Goal: Task Accomplishment & Management: Complete application form

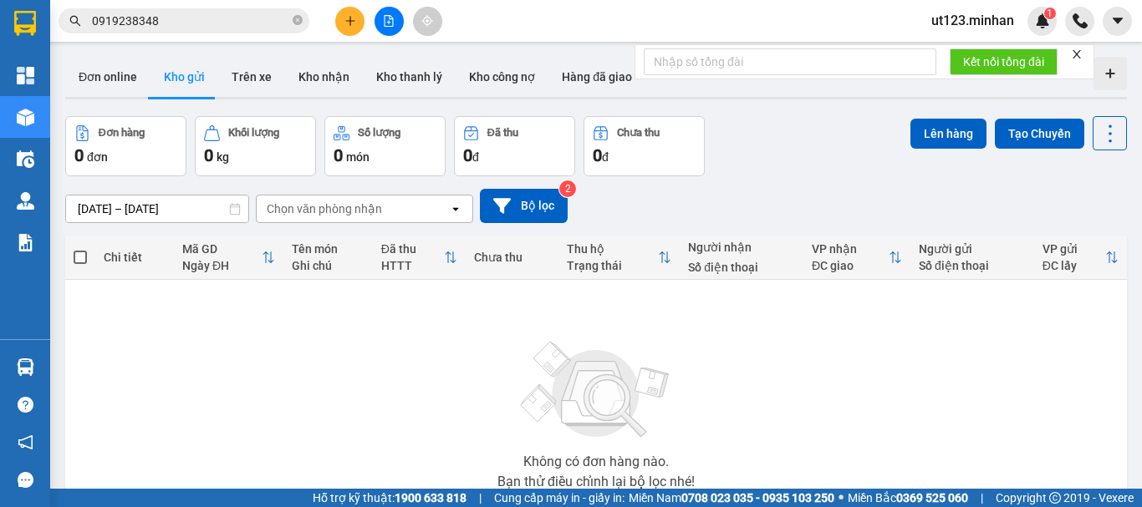
click at [349, 26] on button at bounding box center [349, 21] width 29 height 29
click at [400, 68] on div "Tạo đơn hàng" at bounding box center [415, 62] width 73 height 18
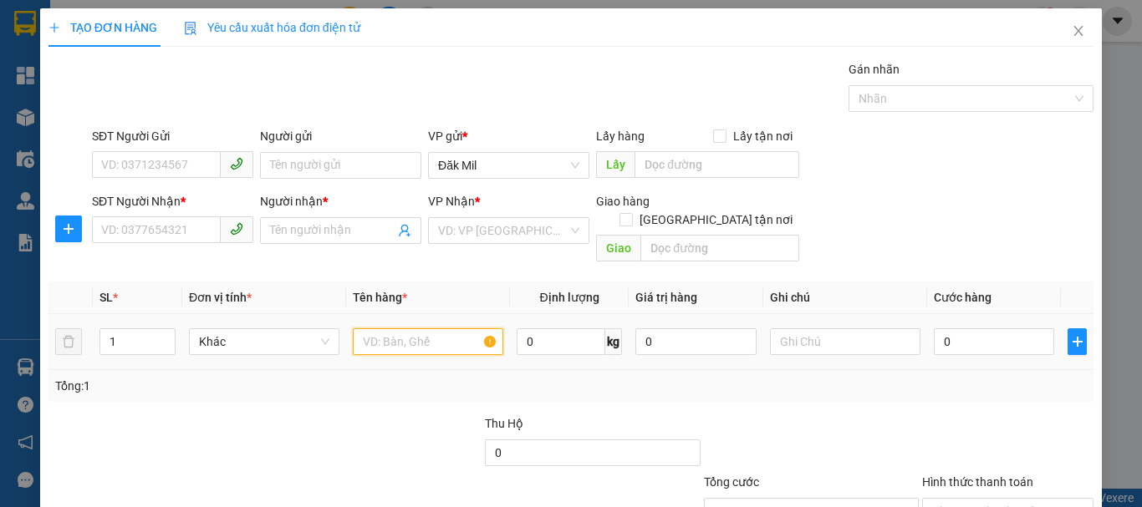
click at [430, 328] on input "text" at bounding box center [428, 341] width 150 height 27
type input "V"
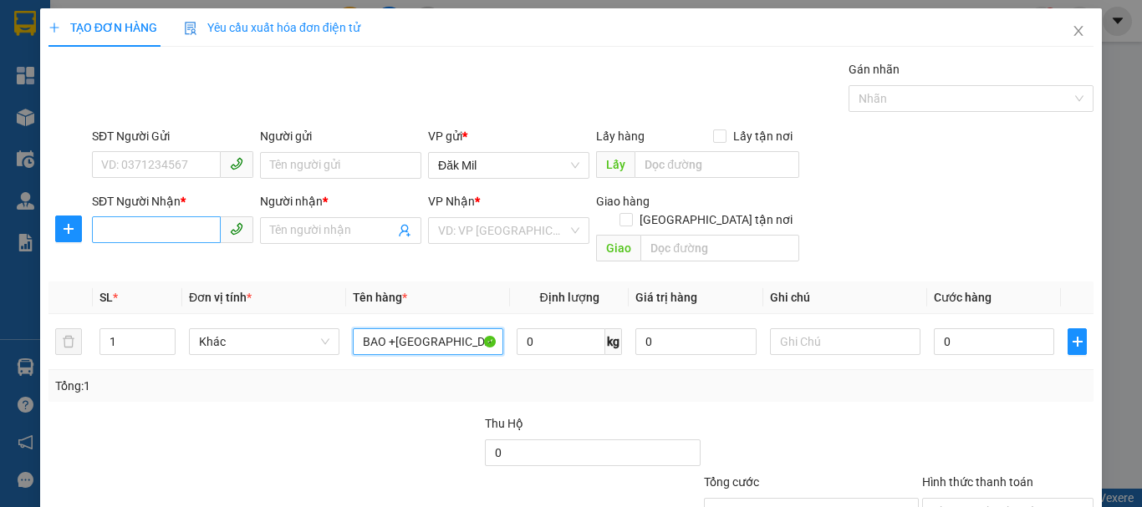
type input "BAO +[GEOGRAPHIC_DATA]"
click at [124, 241] on input "SĐT Người Nhận *" at bounding box center [156, 229] width 129 height 27
type input "2"
click at [165, 336] on icon "up" at bounding box center [166, 337] width 5 height 3
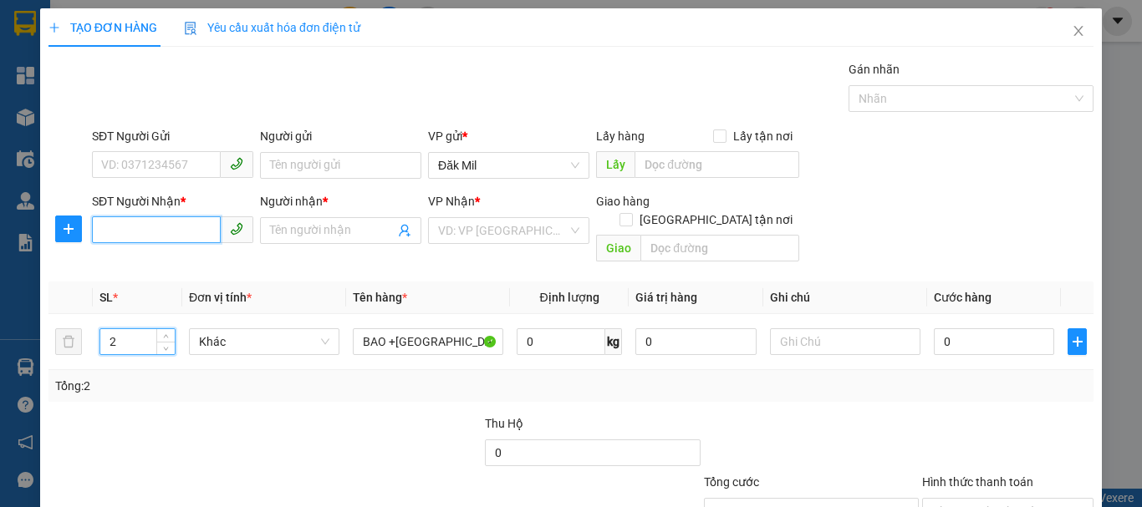
click at [153, 239] on input "SĐT Người Nhận *" at bounding box center [156, 229] width 129 height 27
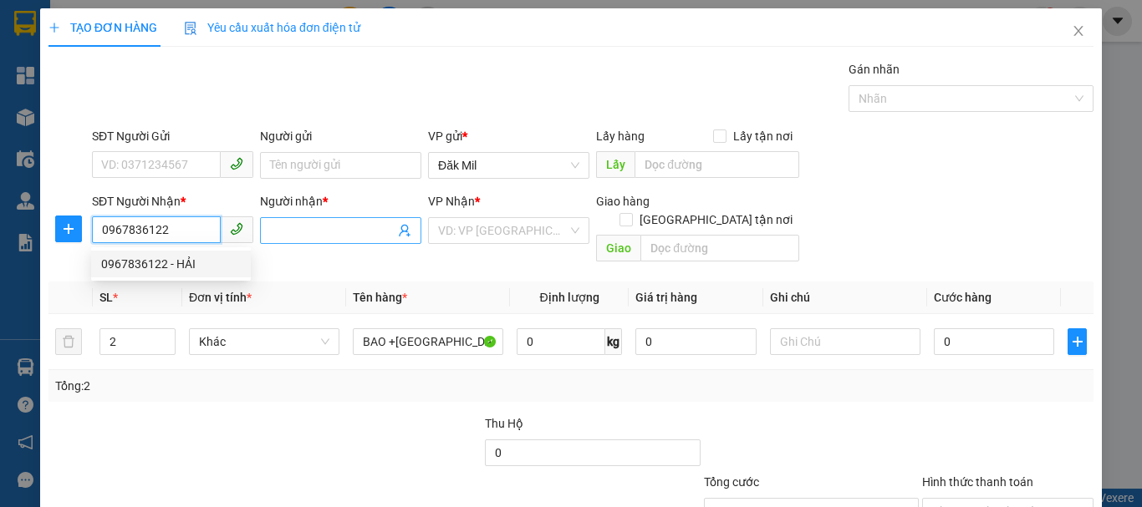
type input "0967836122"
click at [347, 223] on input "Người nhận *" at bounding box center [332, 230] width 125 height 18
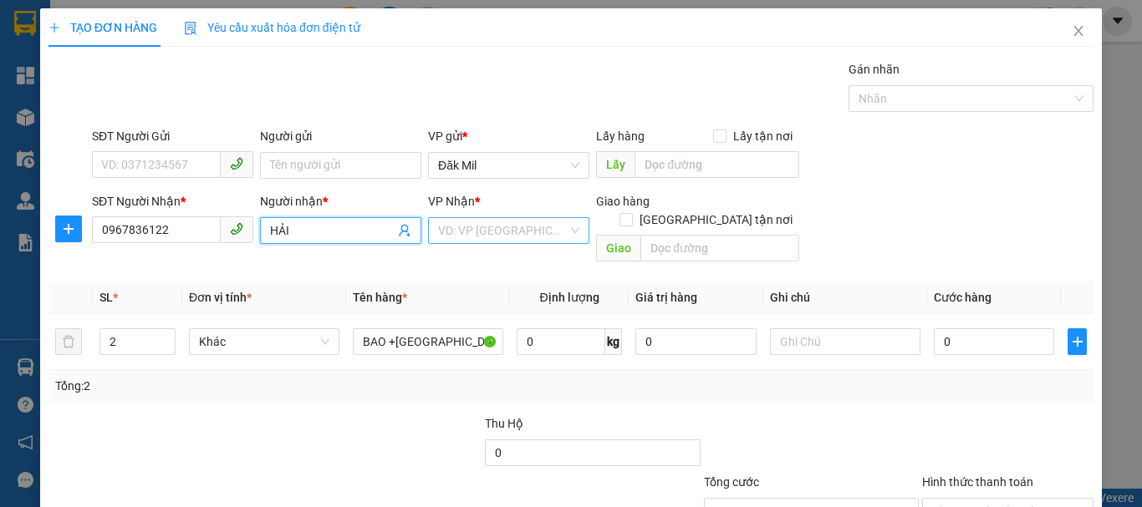
type input "HẢI"
click at [511, 231] on input "search" at bounding box center [503, 230] width 130 height 25
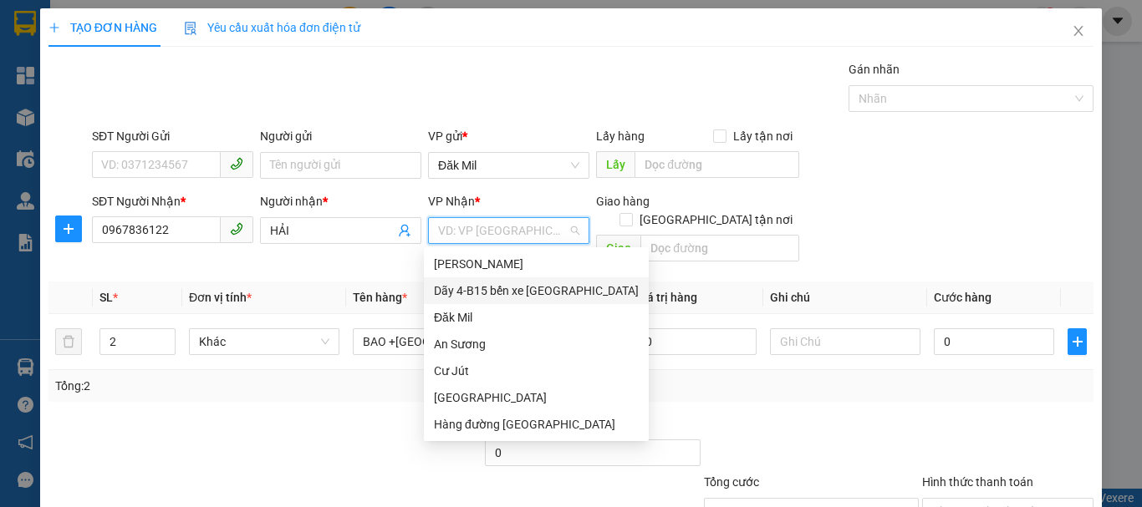
click at [540, 288] on div "Dãy 4-B15 bến xe [GEOGRAPHIC_DATA]" at bounding box center [536, 291] width 205 height 18
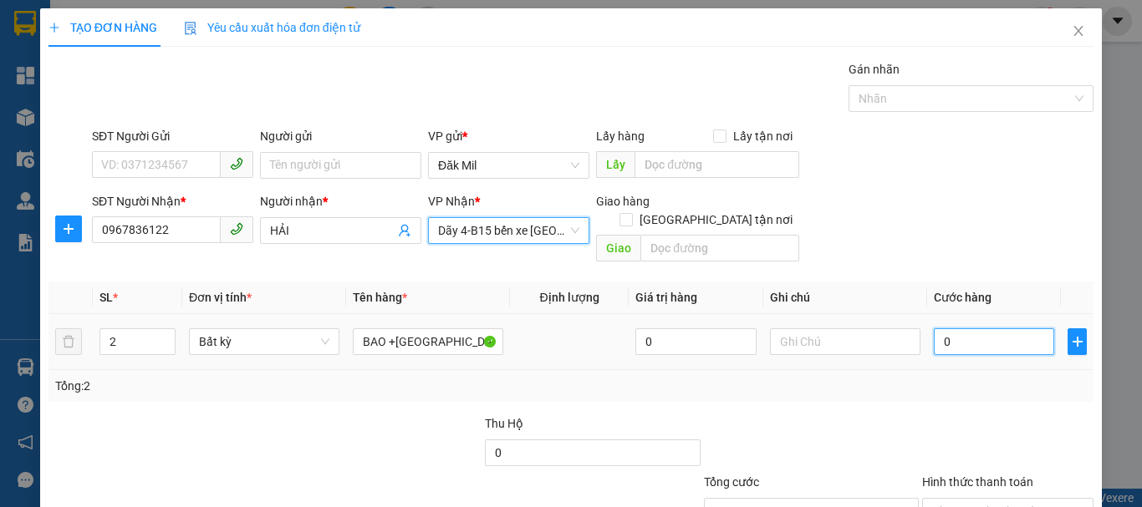
click at [961, 336] on input "0" at bounding box center [993, 341] width 120 height 27
type input "1"
type input "10"
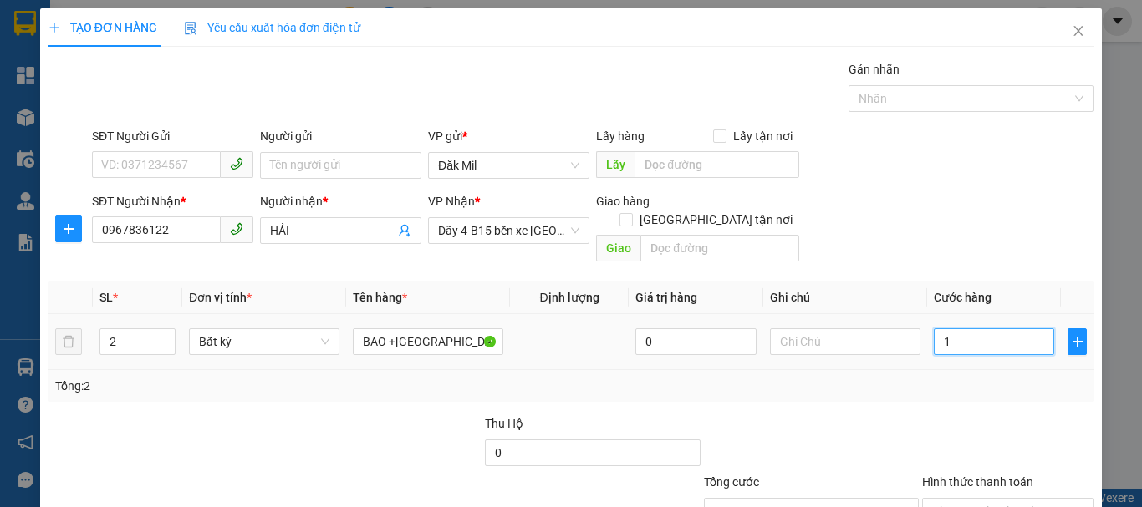
type input "10"
type input "100"
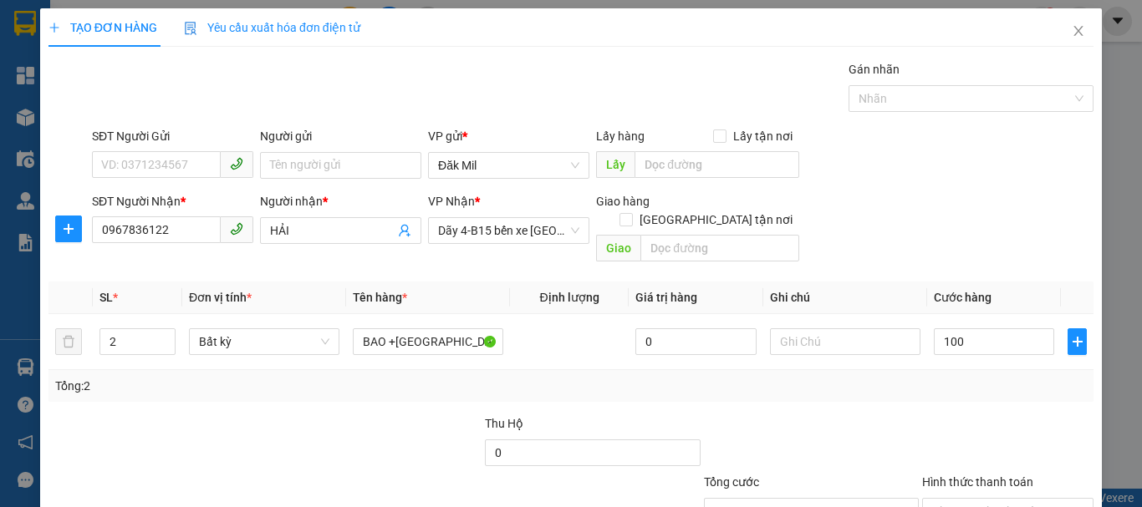
type input "100.000"
click at [948, 415] on div at bounding box center [1007, 444] width 175 height 58
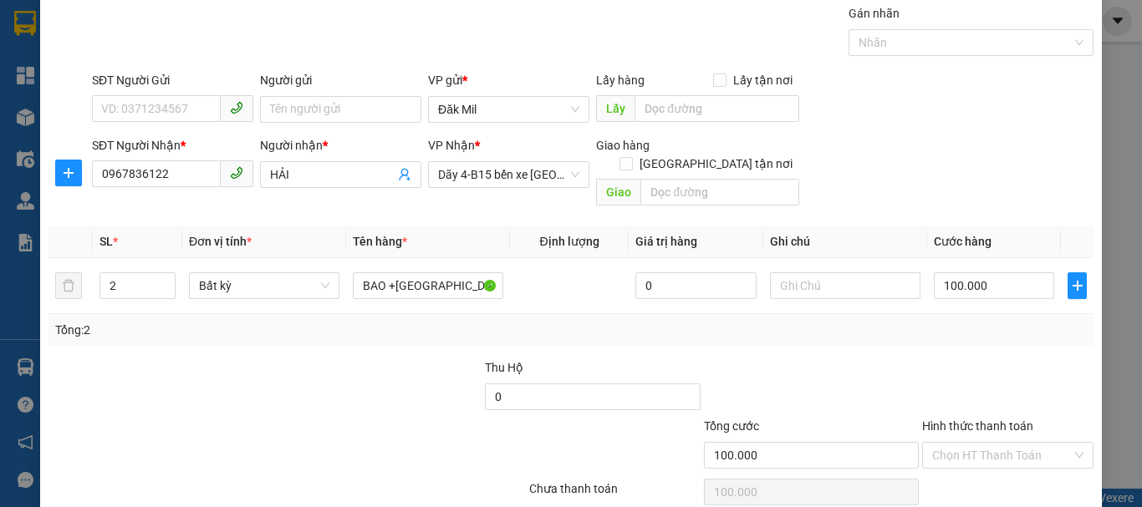
scroll to position [111, 0]
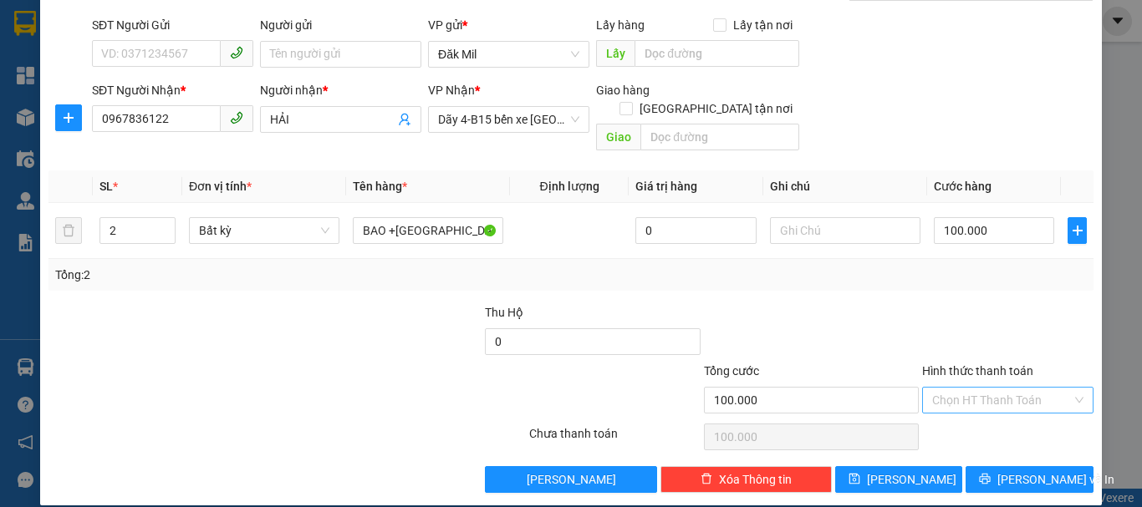
click at [970, 389] on input "Hình thức thanh toán" at bounding box center [1002, 400] width 140 height 25
click at [979, 416] on div "Tại văn phòng" at bounding box center [998, 415] width 150 height 18
type input "0"
click at [1043, 470] on span "[PERSON_NAME] và In" at bounding box center [1055, 479] width 117 height 18
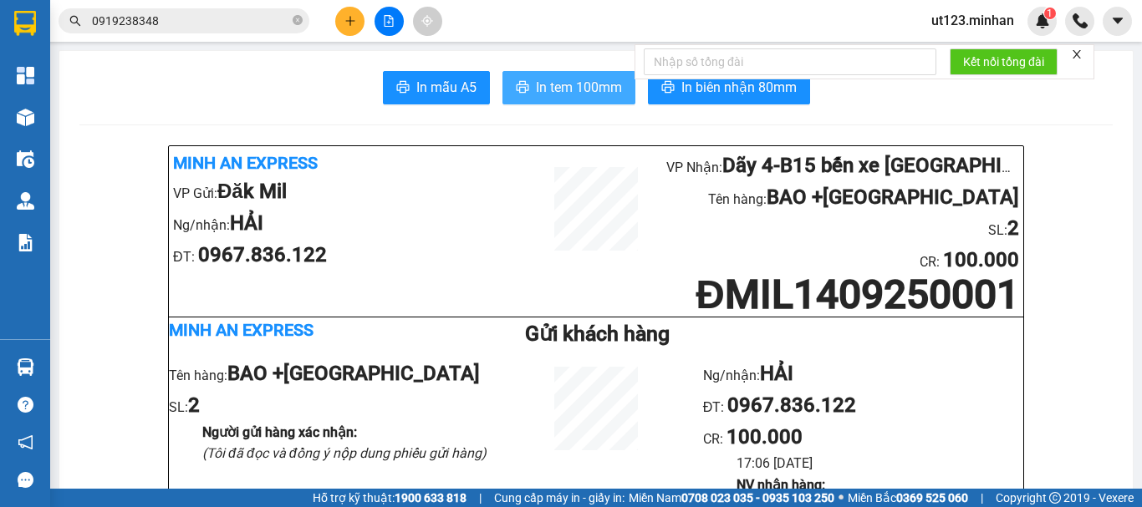
click at [542, 87] on span "In tem 100mm" at bounding box center [579, 87] width 86 height 21
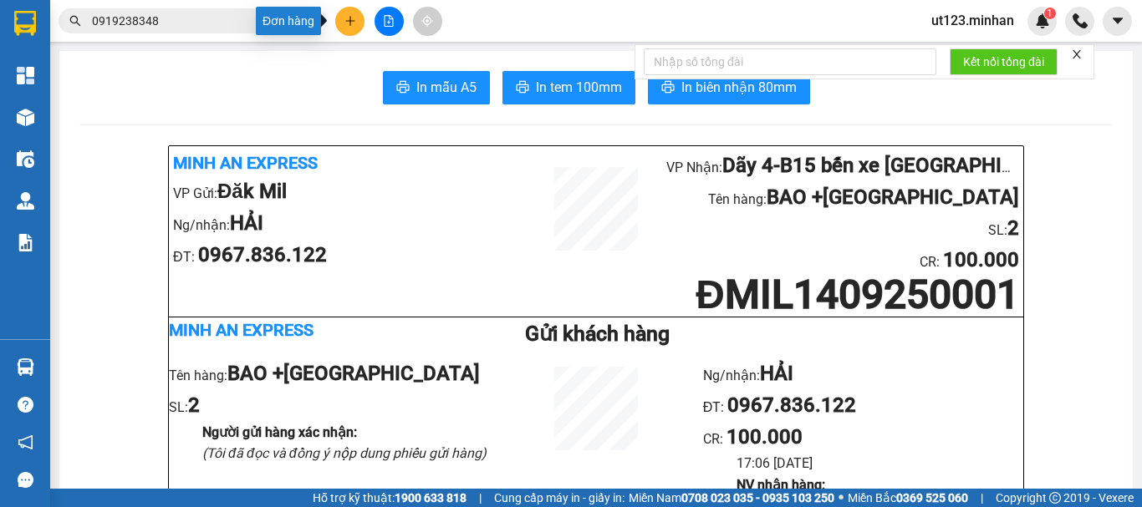
click at [355, 13] on button at bounding box center [349, 21] width 29 height 29
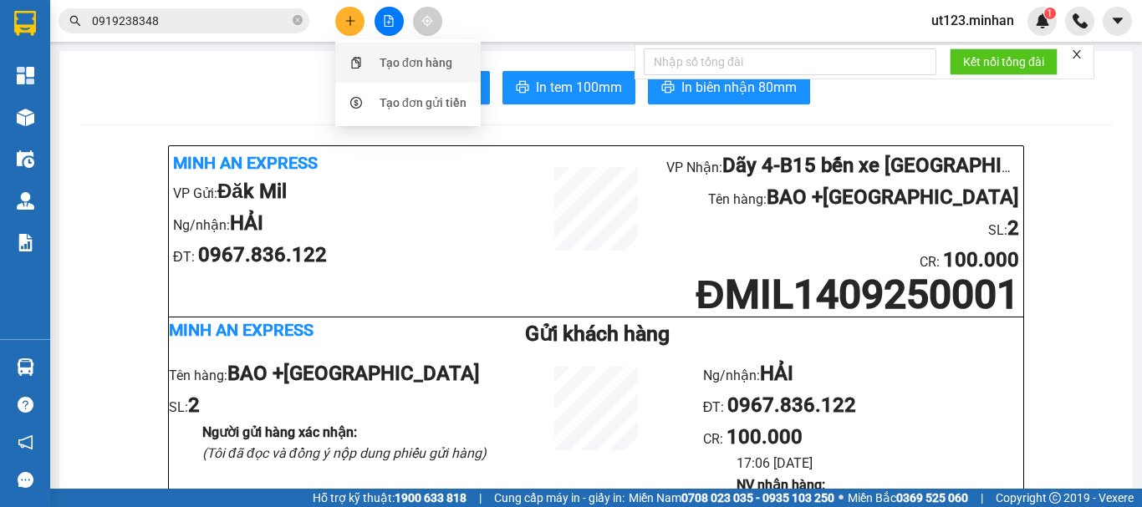
click at [377, 59] on div "Tạo đơn hàng" at bounding box center [407, 63] width 125 height 32
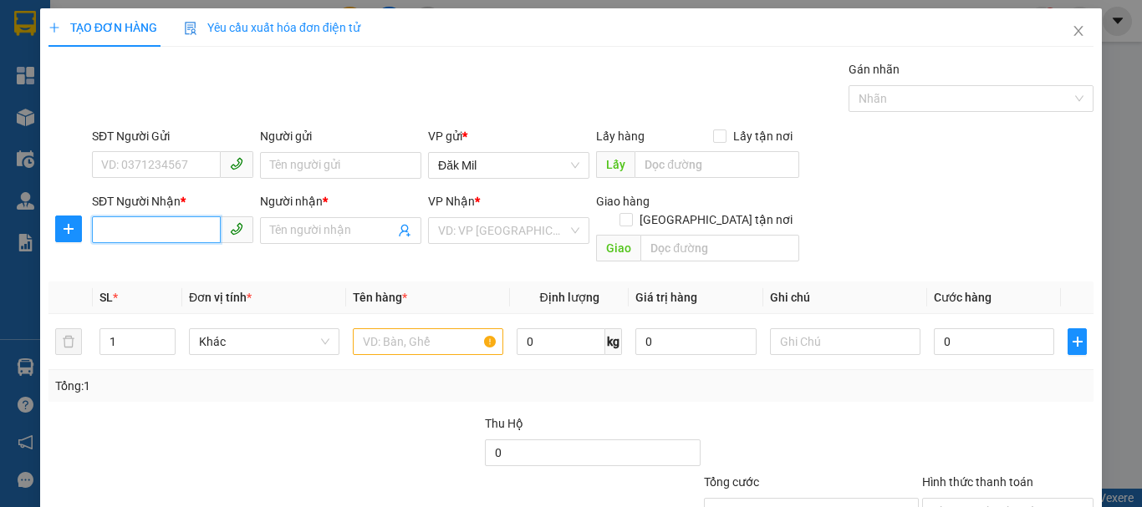
click at [202, 228] on input "SĐT Người Nhận *" at bounding box center [156, 229] width 129 height 27
click at [191, 270] on div "0919224883 - LÀNH" at bounding box center [171, 264] width 140 height 18
type input "0919224883"
type input "LÀNH"
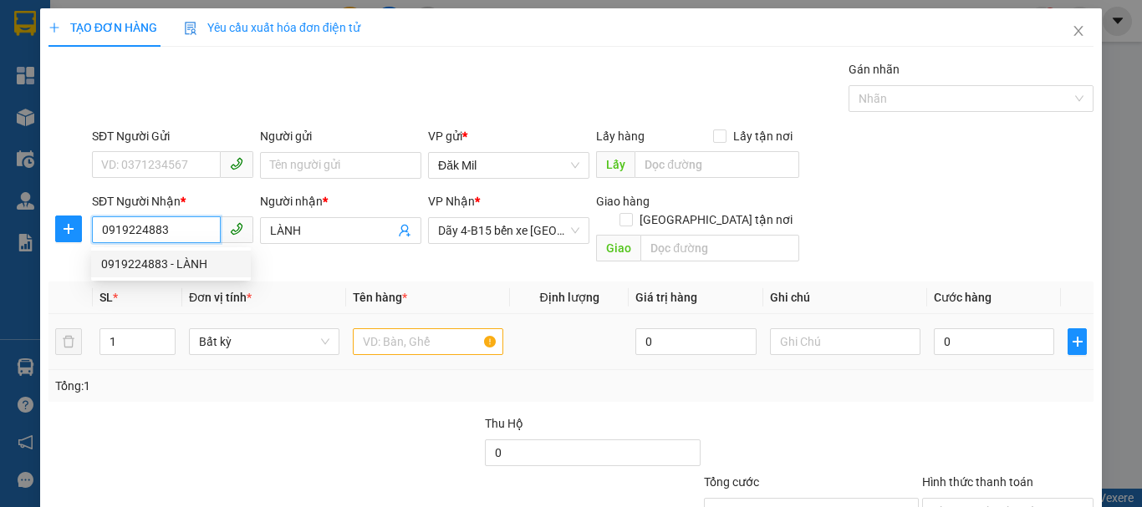
type input "0919224883"
click at [371, 325] on div at bounding box center [428, 341] width 150 height 33
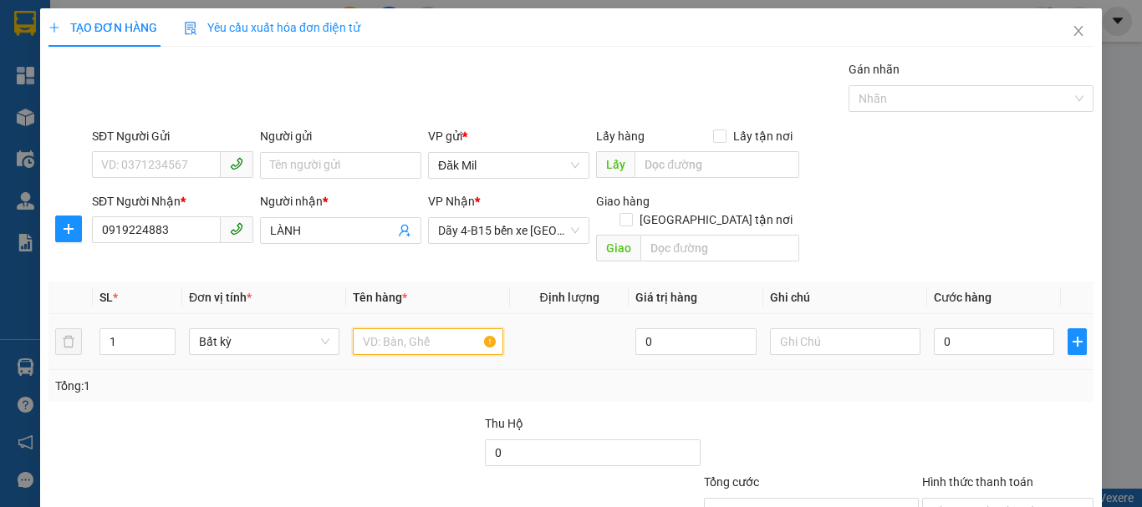
click at [369, 328] on input "text" at bounding box center [428, 341] width 150 height 27
type input "TH"
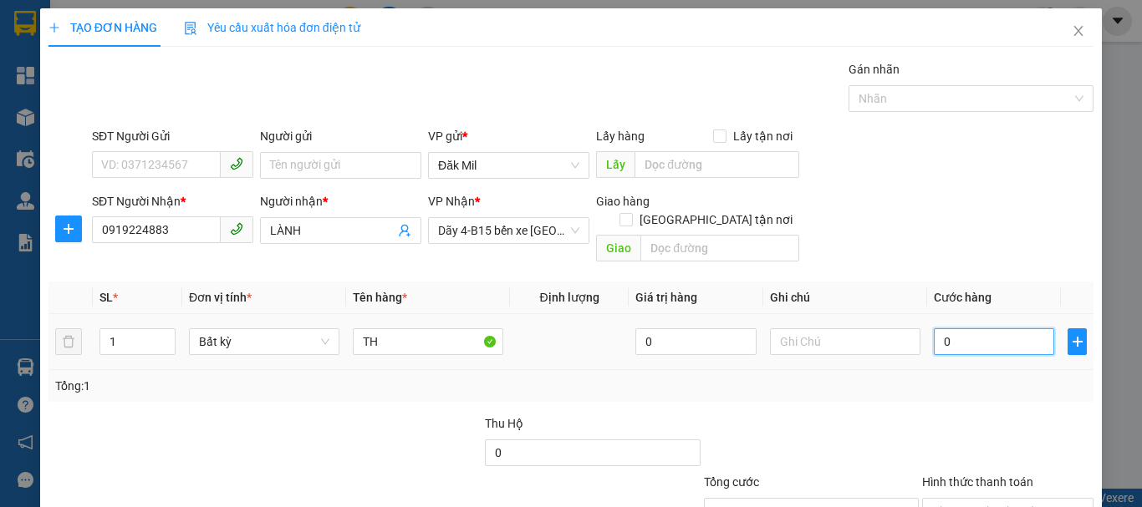
click at [959, 328] on input "0" at bounding box center [993, 341] width 120 height 27
type input "6"
type input "60"
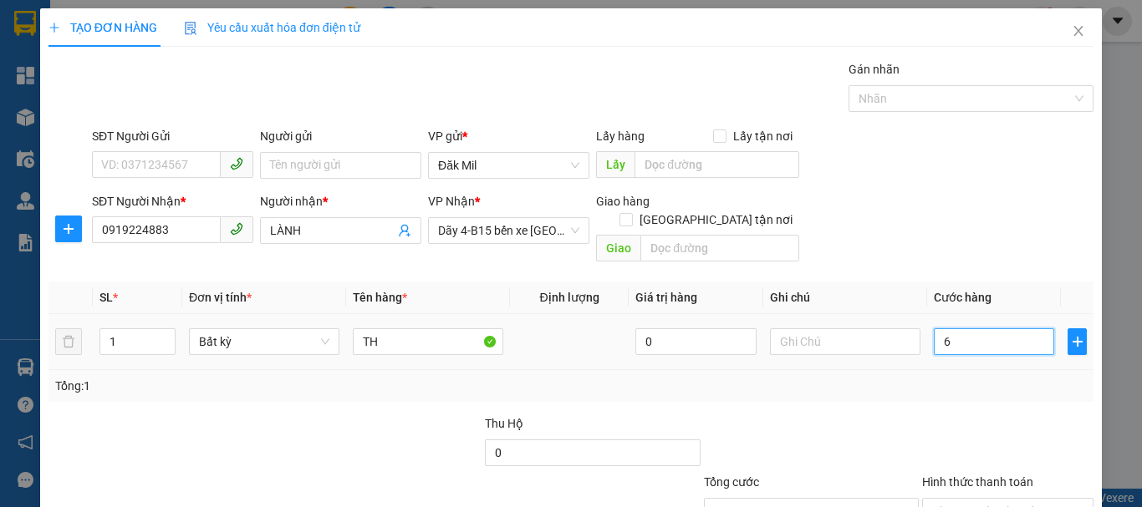
type input "60"
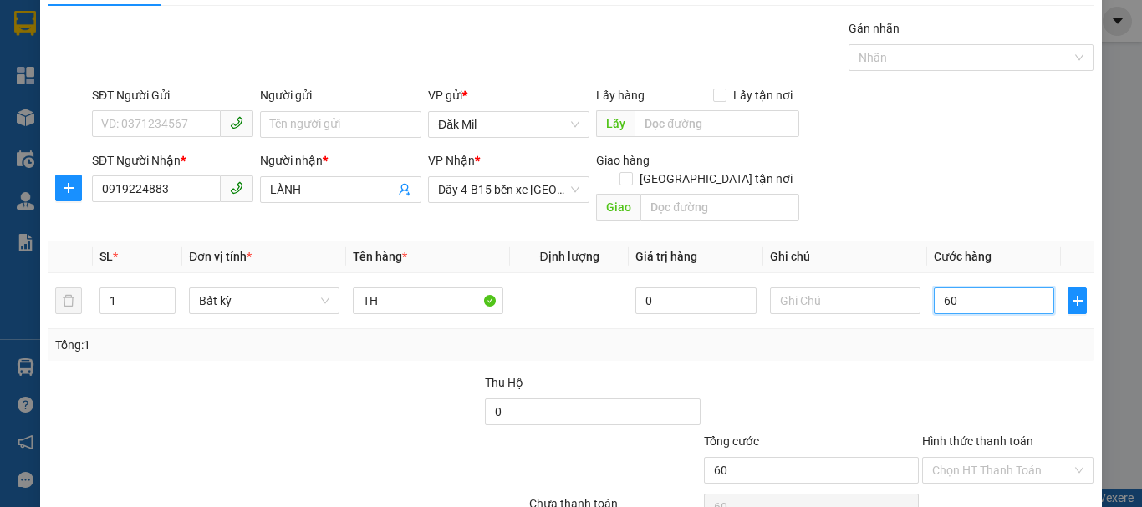
scroll to position [111, 0]
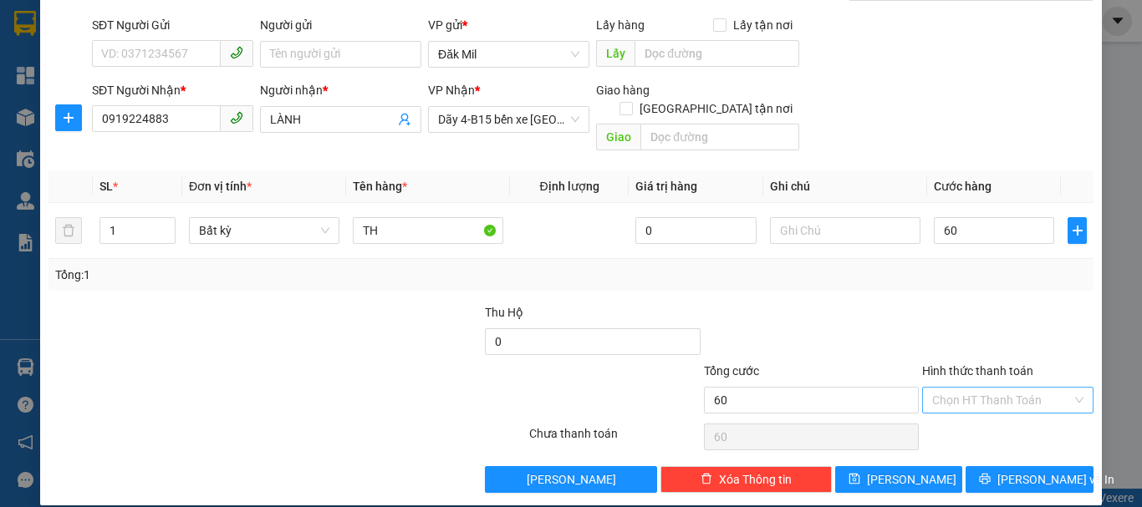
type input "60.000"
click at [986, 388] on input "Hình thức thanh toán" at bounding box center [1002, 400] width 140 height 25
click at [985, 415] on div "Tại văn phòng" at bounding box center [998, 415] width 150 height 18
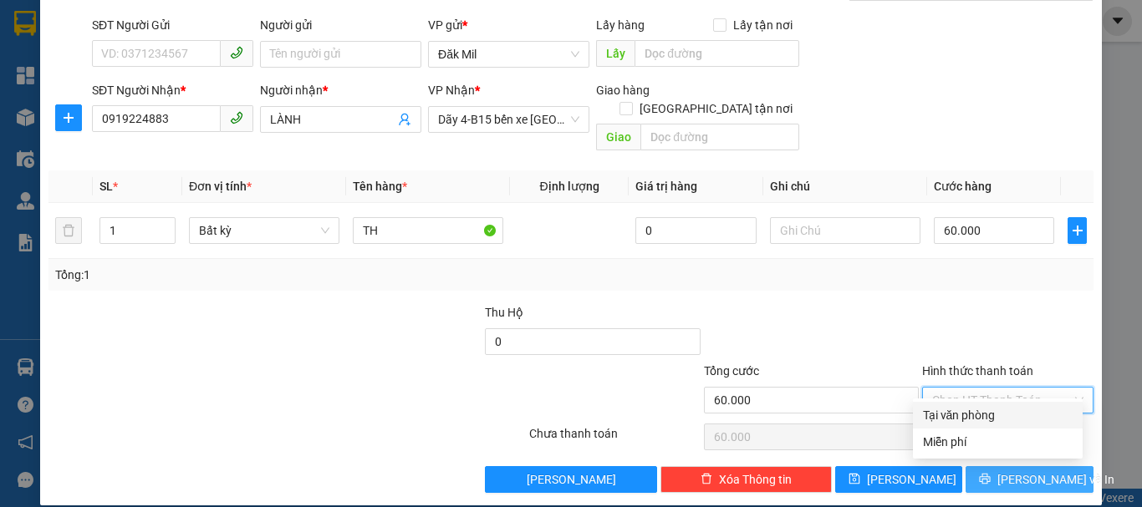
type input "0"
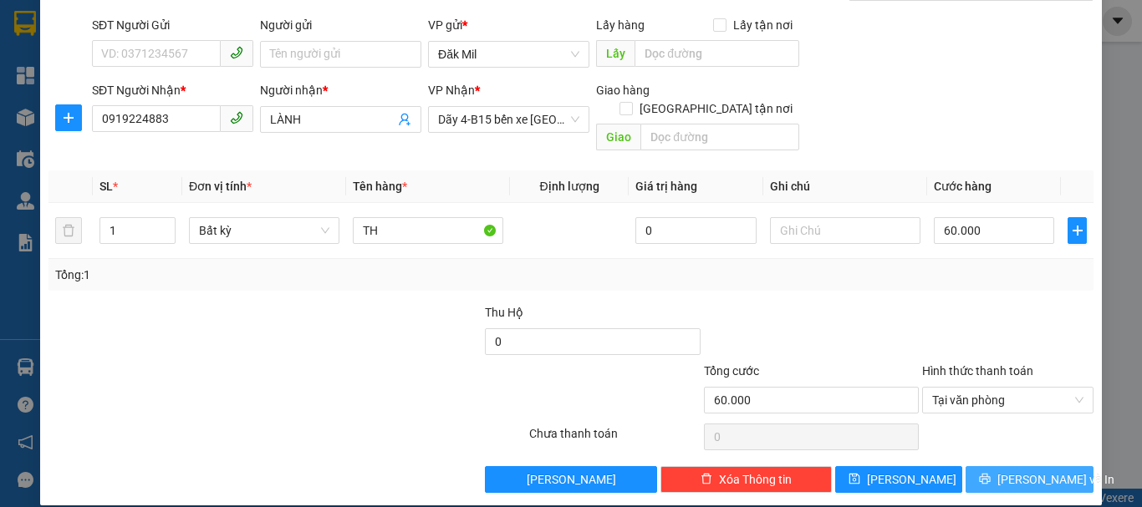
click at [1034, 470] on span "[PERSON_NAME] và In" at bounding box center [1055, 479] width 117 height 18
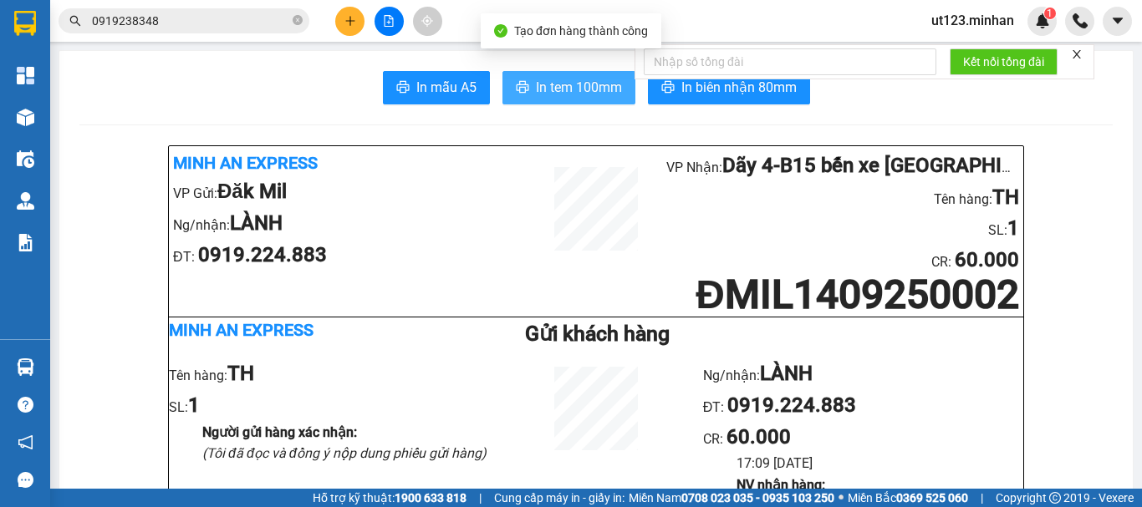
drag, startPoint x: 603, startPoint y: 89, endPoint x: 571, endPoint y: 133, distance: 55.0
click at [602, 89] on span "In tem 100mm" at bounding box center [579, 87] width 86 height 21
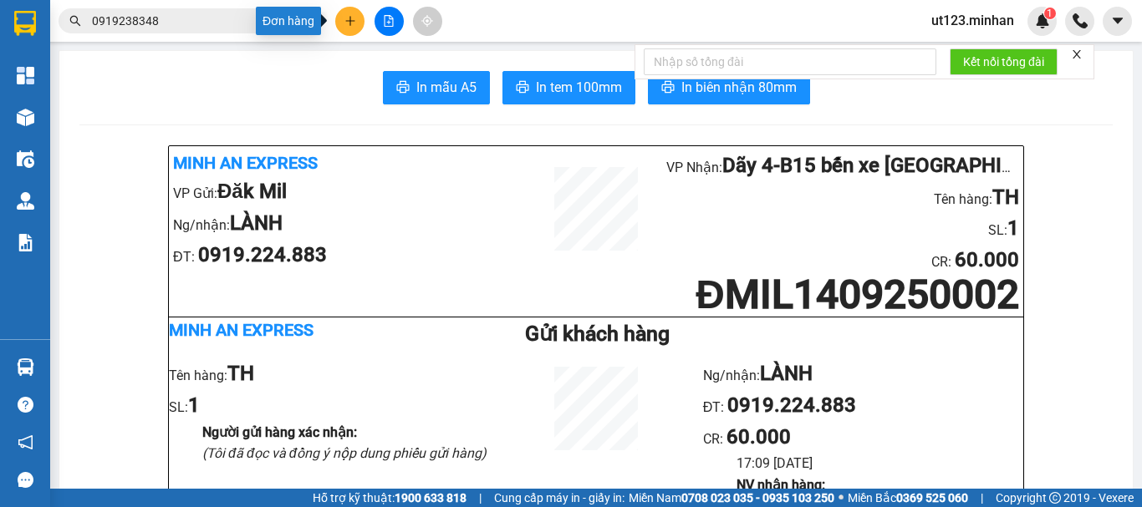
click at [359, 16] on button at bounding box center [349, 21] width 29 height 29
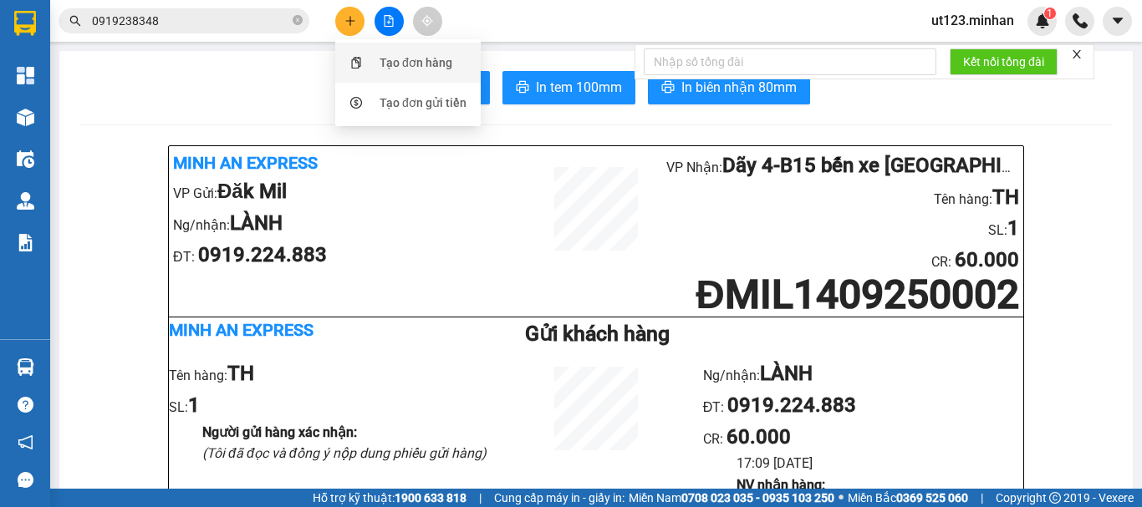
click at [402, 61] on div "Tạo đơn hàng" at bounding box center [415, 62] width 73 height 18
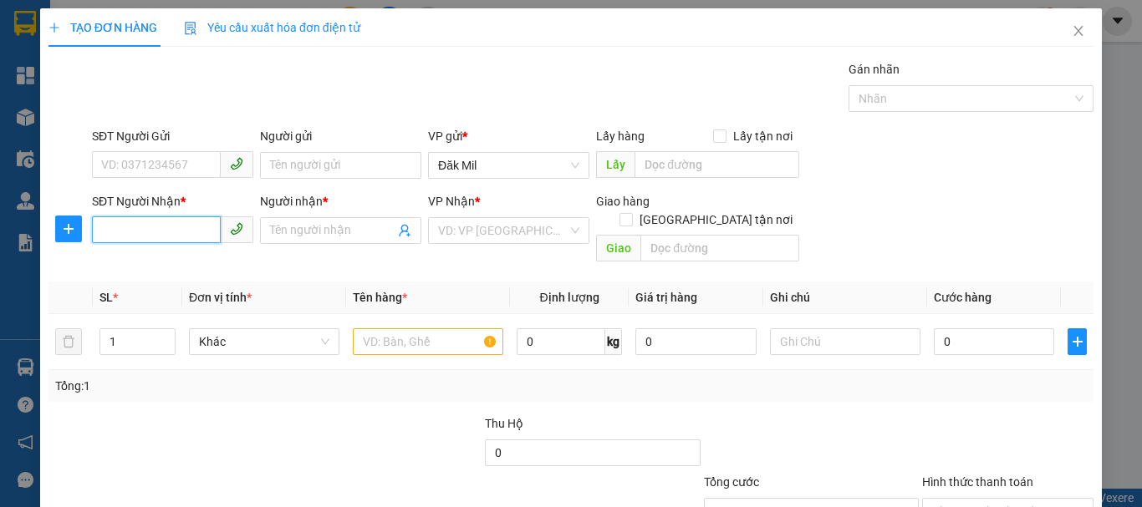
click at [140, 223] on input "SĐT Người Nhận *" at bounding box center [156, 229] width 129 height 27
click at [189, 226] on input "SĐT Người Nhận *" at bounding box center [156, 229] width 129 height 27
type input "0902820931"
drag, startPoint x: 157, startPoint y: 264, endPoint x: 260, endPoint y: 292, distance: 106.6
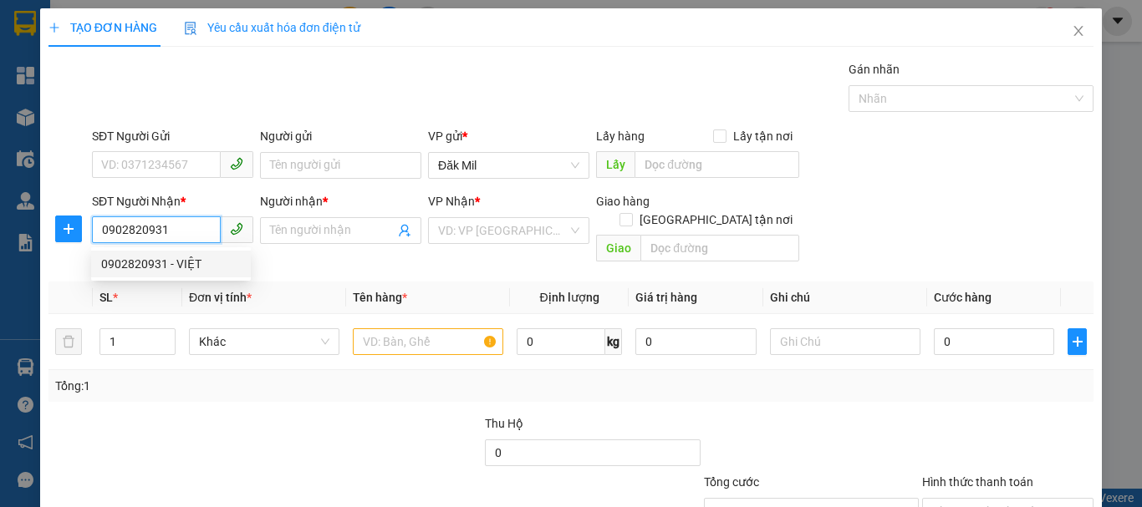
click at [162, 264] on div "0902820931 - VIỆT" at bounding box center [171, 264] width 140 height 18
type input "VIỆT"
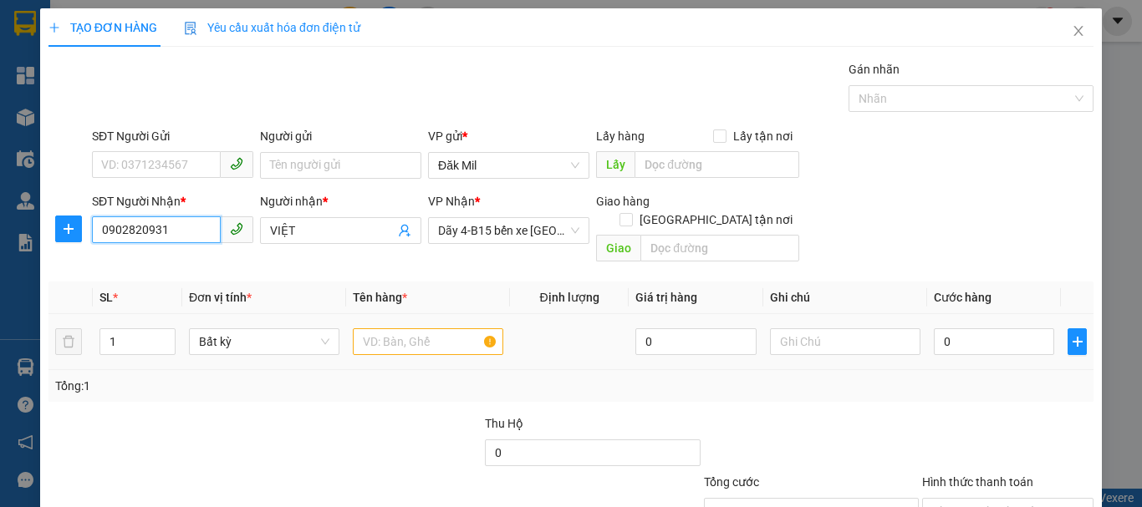
type input "0902820931"
click at [409, 328] on input "text" at bounding box center [428, 341] width 150 height 27
click at [936, 330] on input "0" at bounding box center [993, 341] width 120 height 27
type input "5"
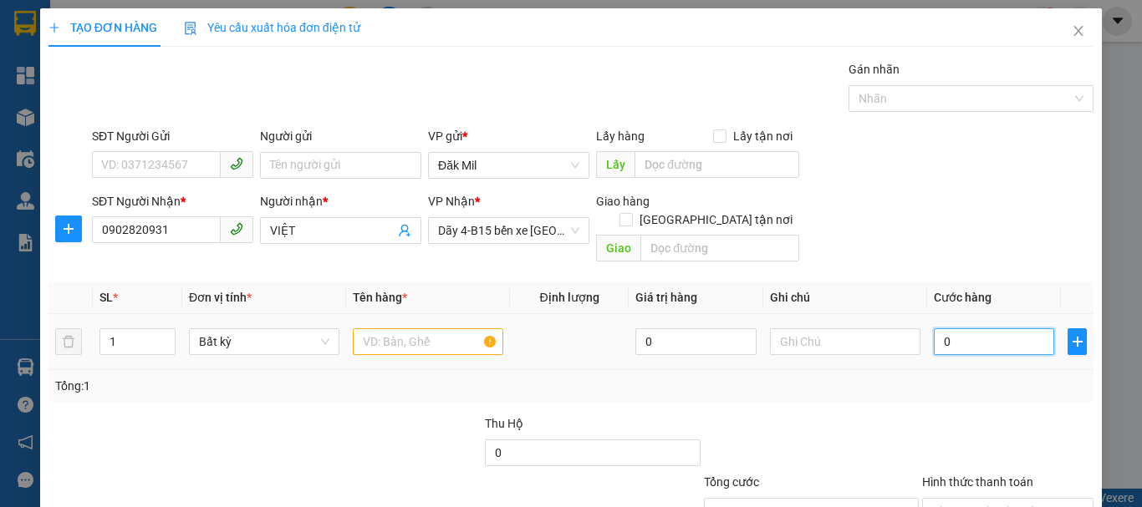
type input "5"
type input "50"
type input "50.000"
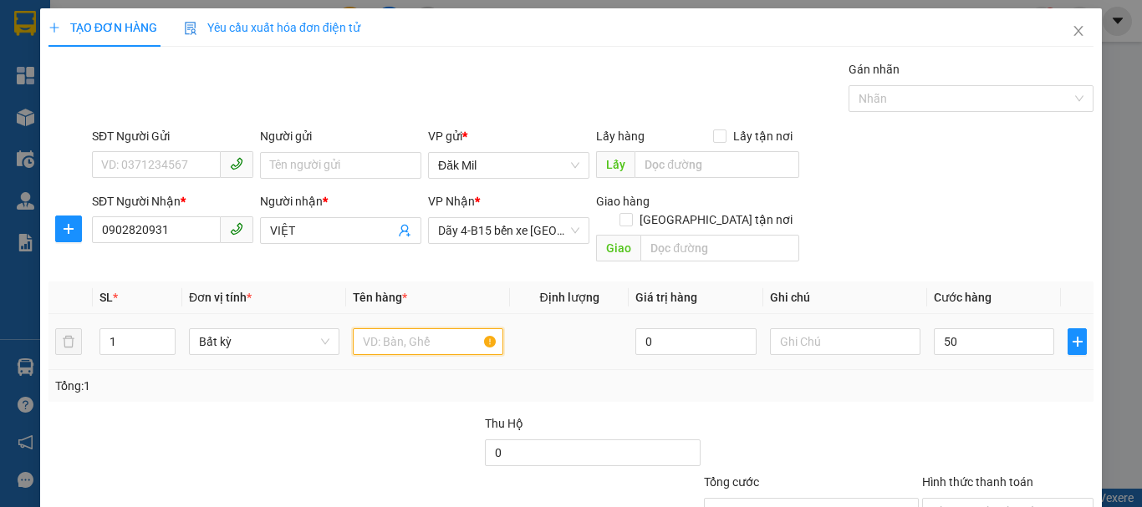
type input "50.000"
click at [419, 328] on input "text" at bounding box center [428, 341] width 150 height 27
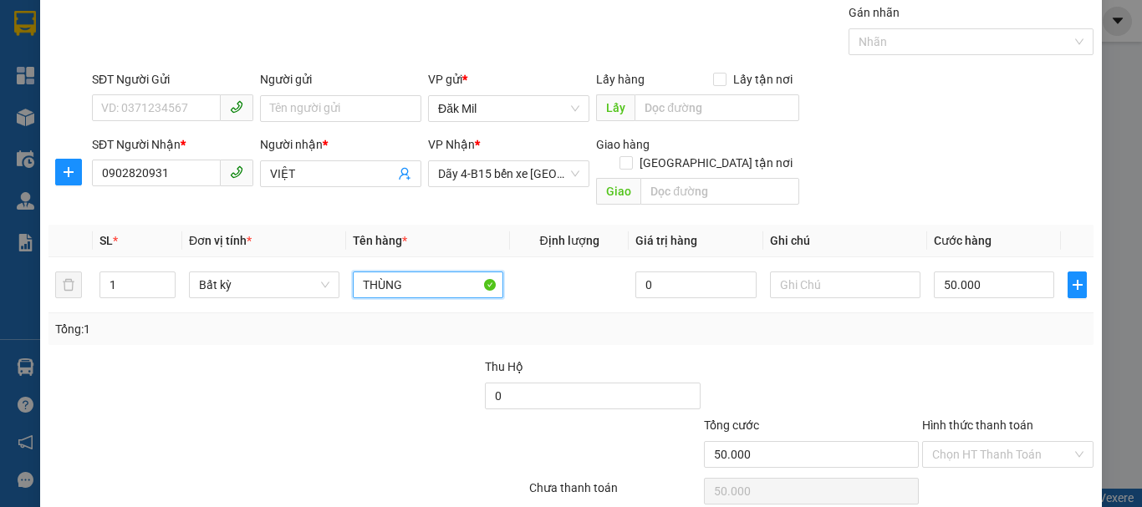
scroll to position [111, 0]
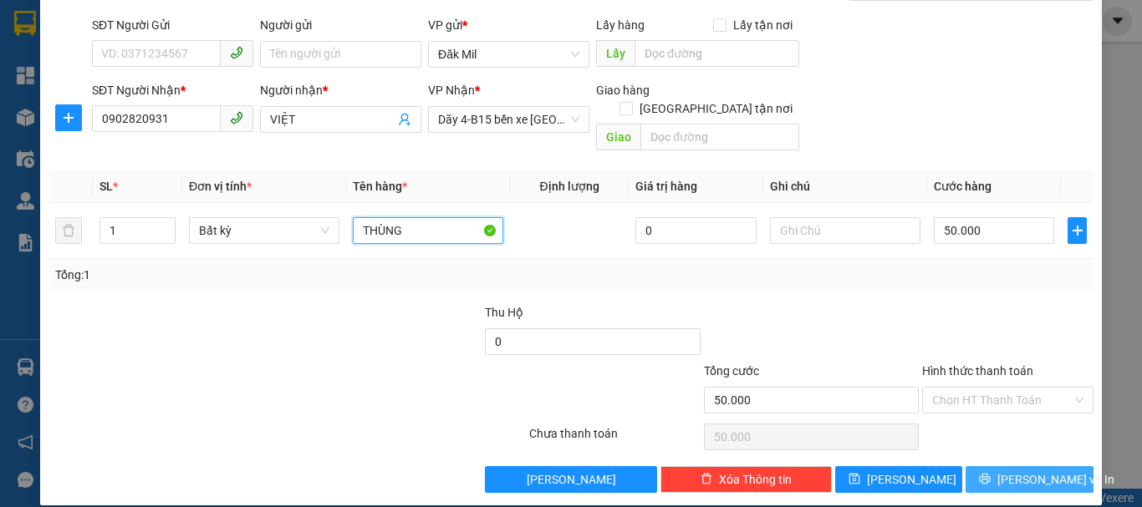
type input "THÙNG"
click at [1035, 470] on span "[PERSON_NAME] và In" at bounding box center [1055, 479] width 117 height 18
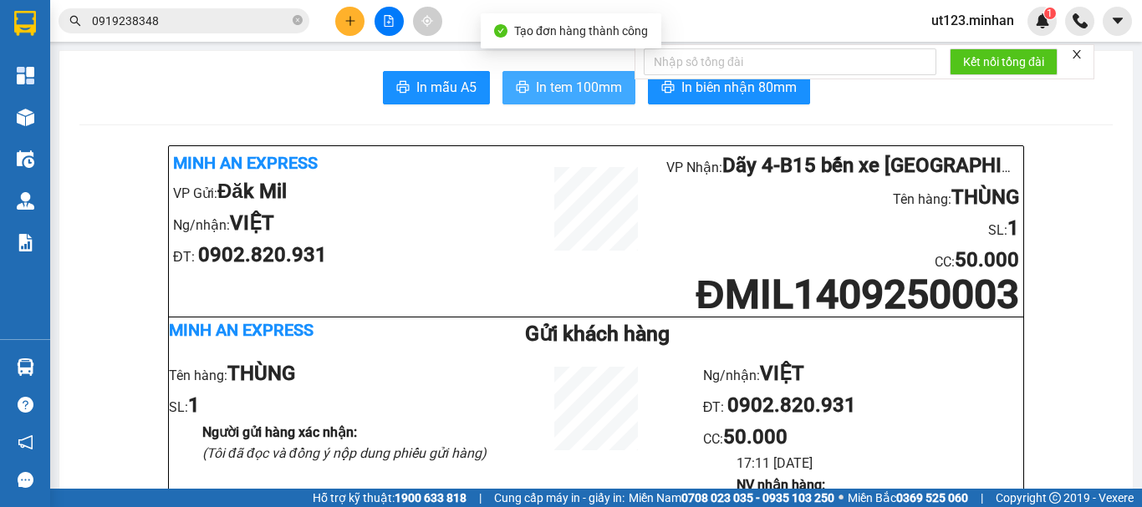
click at [572, 85] on span "In tem 100mm" at bounding box center [579, 87] width 86 height 21
